Goal: Task Accomplishment & Management: Use online tool/utility

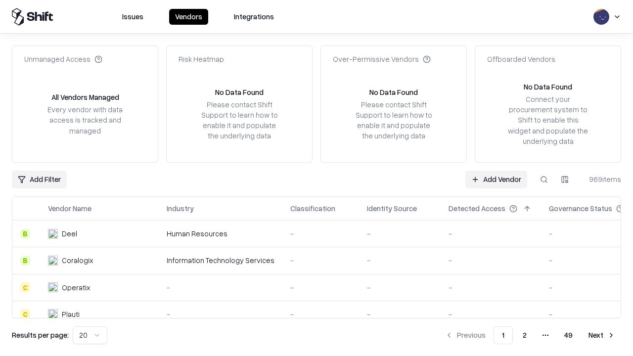
click at [496, 179] on link "Add Vendor" at bounding box center [497, 180] width 62 height 18
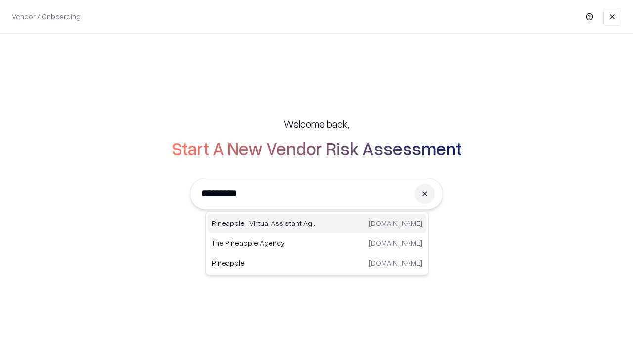
click at [317, 224] on div "Pineapple | Virtual Assistant Agency [DOMAIN_NAME]" at bounding box center [317, 224] width 219 height 20
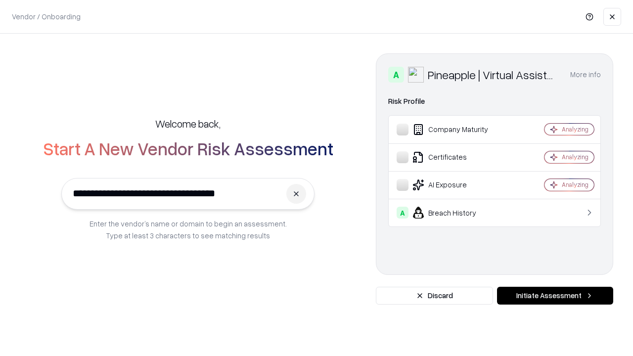
type input "**********"
click at [555, 296] on button "Initiate Assessment" at bounding box center [555, 296] width 116 height 18
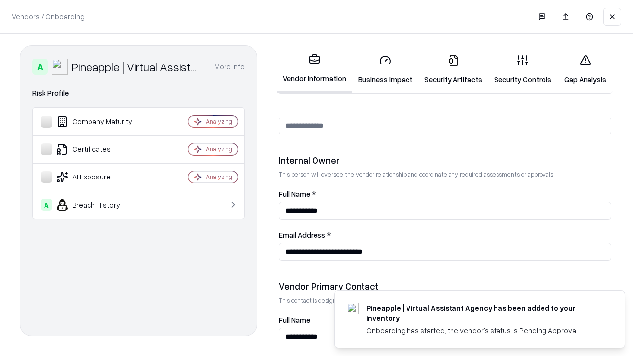
scroll to position [513, 0]
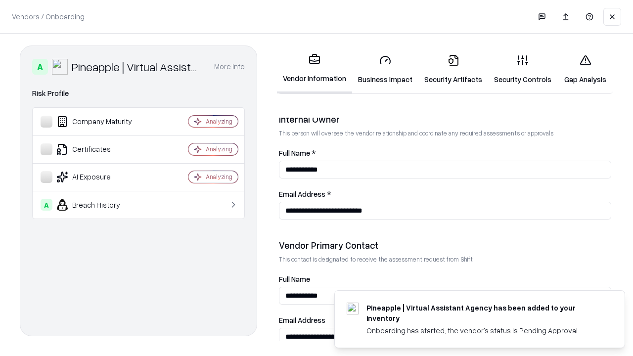
click at [385, 69] on link "Business Impact" at bounding box center [385, 70] width 66 height 46
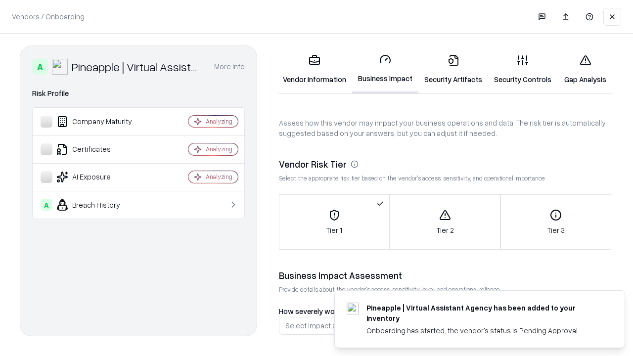
click at [453, 69] on link "Security Artifacts" at bounding box center [454, 70] width 70 height 46
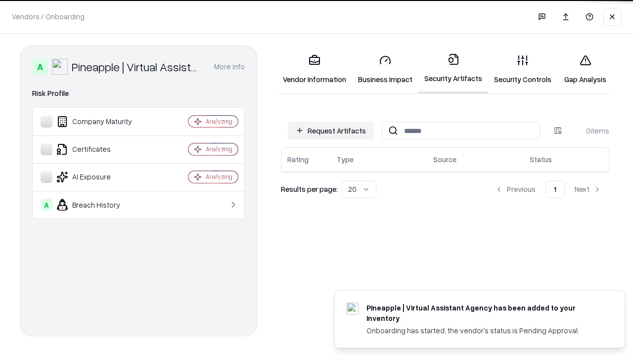
click at [331, 130] on button "Request Artifacts" at bounding box center [331, 131] width 86 height 18
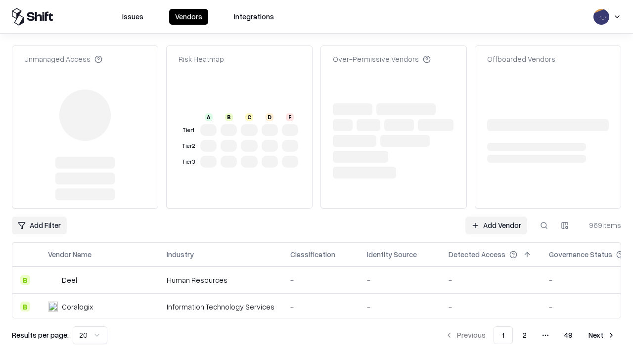
click at [496, 217] on link "Add Vendor" at bounding box center [497, 226] width 62 height 18
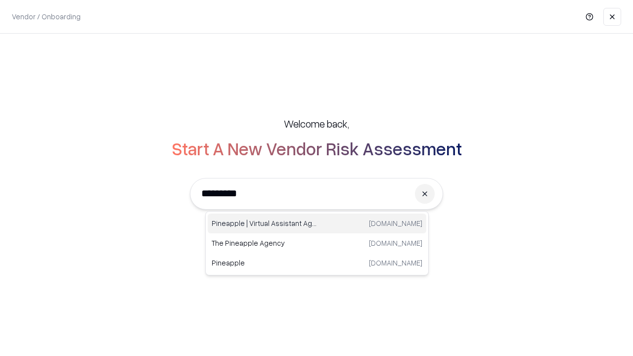
click at [317, 224] on div "Pineapple | Virtual Assistant Agency [DOMAIN_NAME]" at bounding box center [317, 224] width 219 height 20
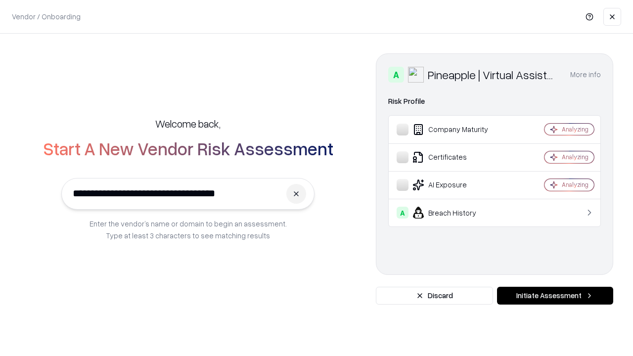
type input "**********"
click at [555, 296] on button "Initiate Assessment" at bounding box center [555, 296] width 116 height 18
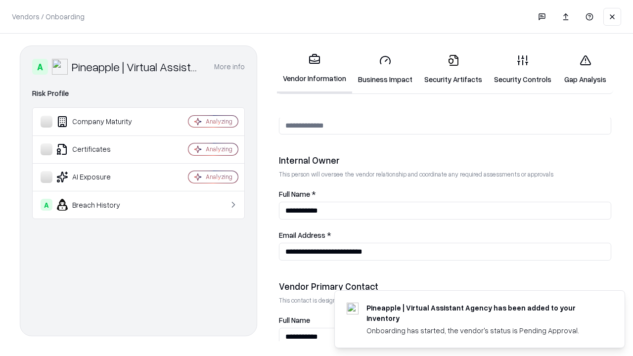
scroll to position [513, 0]
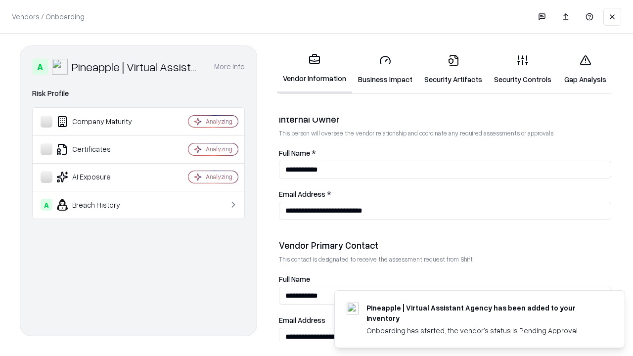
click at [585, 69] on link "Gap Analysis" at bounding box center [586, 70] width 56 height 46
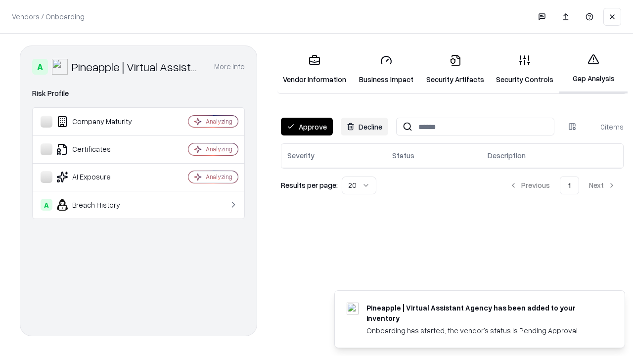
click at [307, 127] on button "Approve" at bounding box center [307, 127] width 52 height 18
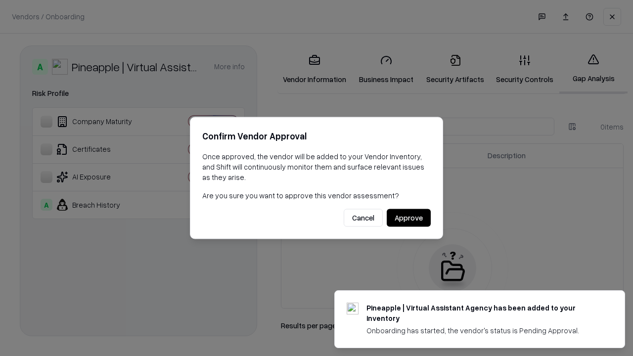
click at [409, 218] on button "Approve" at bounding box center [409, 218] width 44 height 18
